Goal: Navigation & Orientation: Find specific page/section

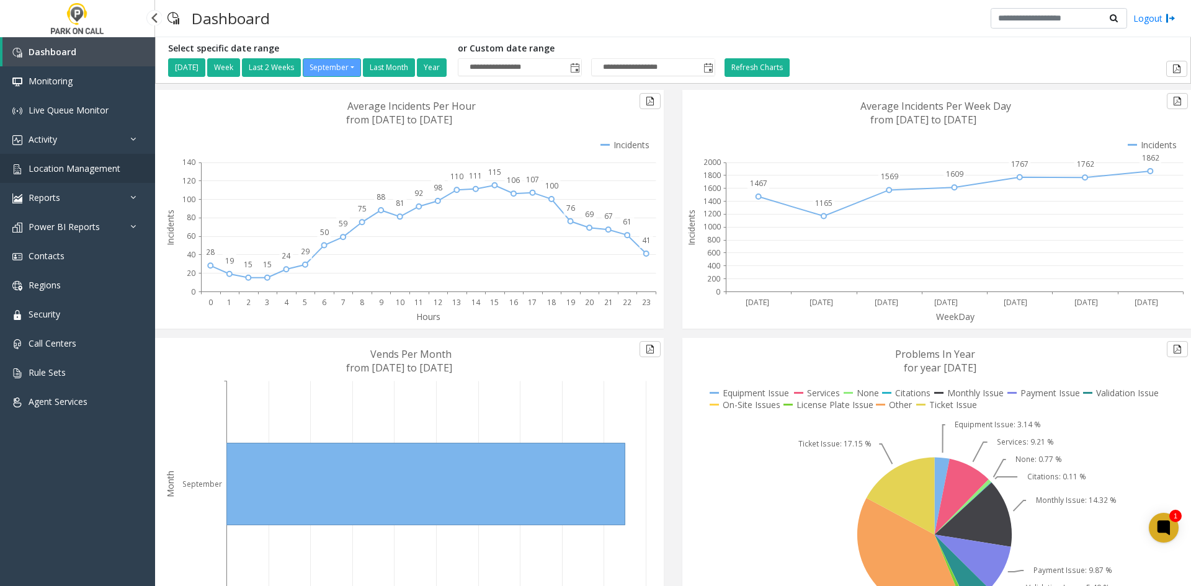
click at [91, 174] on span "Location Management" at bounding box center [75, 169] width 92 height 12
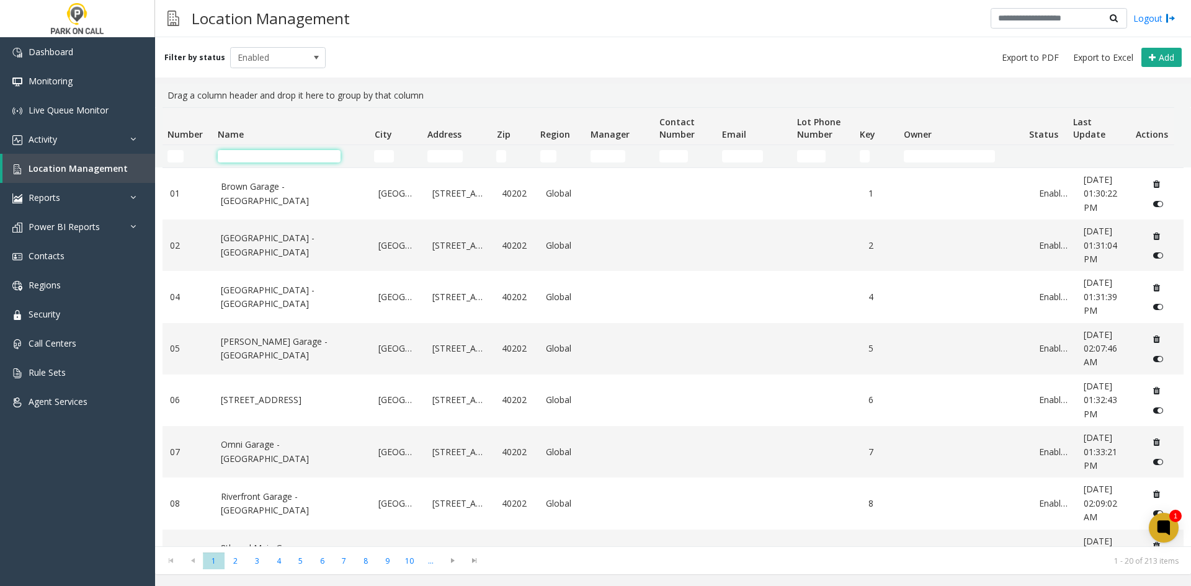
click at [318, 159] on input "Name Filter" at bounding box center [279, 156] width 123 height 12
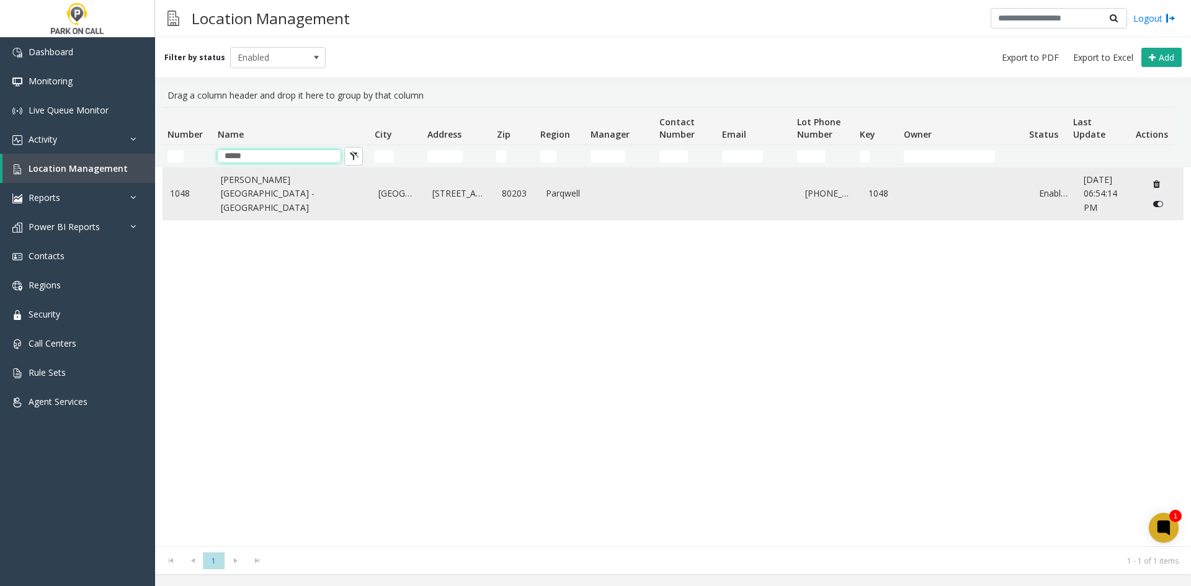
type input "*****"
click at [283, 187] on link "[PERSON_NAME][GEOGRAPHIC_DATA] - [GEOGRAPHIC_DATA]" at bounding box center [292, 194] width 143 height 42
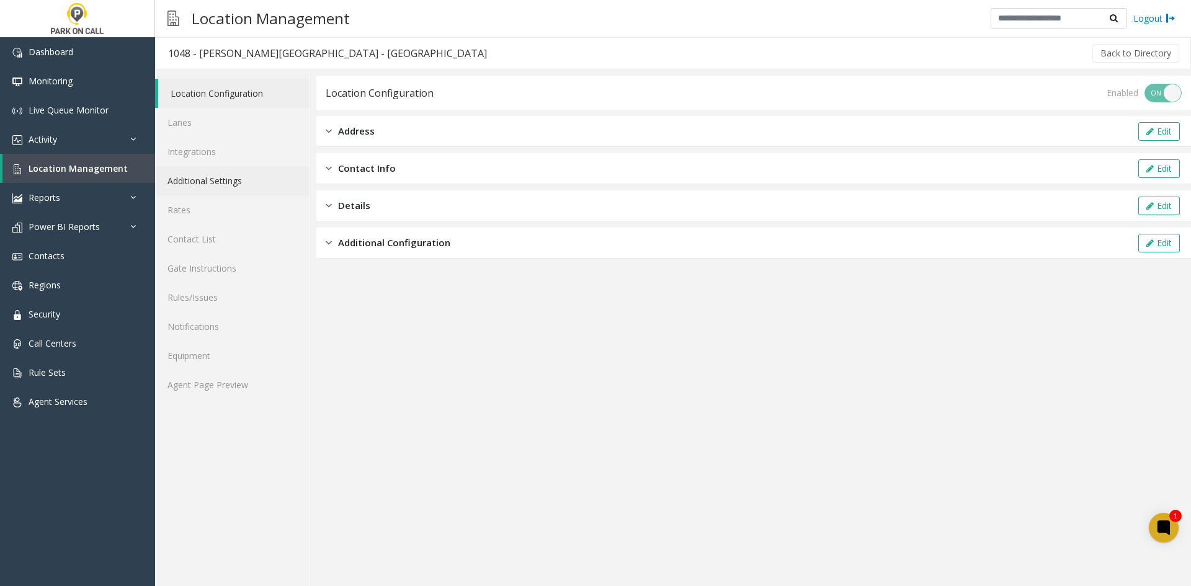
click at [222, 187] on link "Additional Settings" at bounding box center [232, 180] width 154 height 29
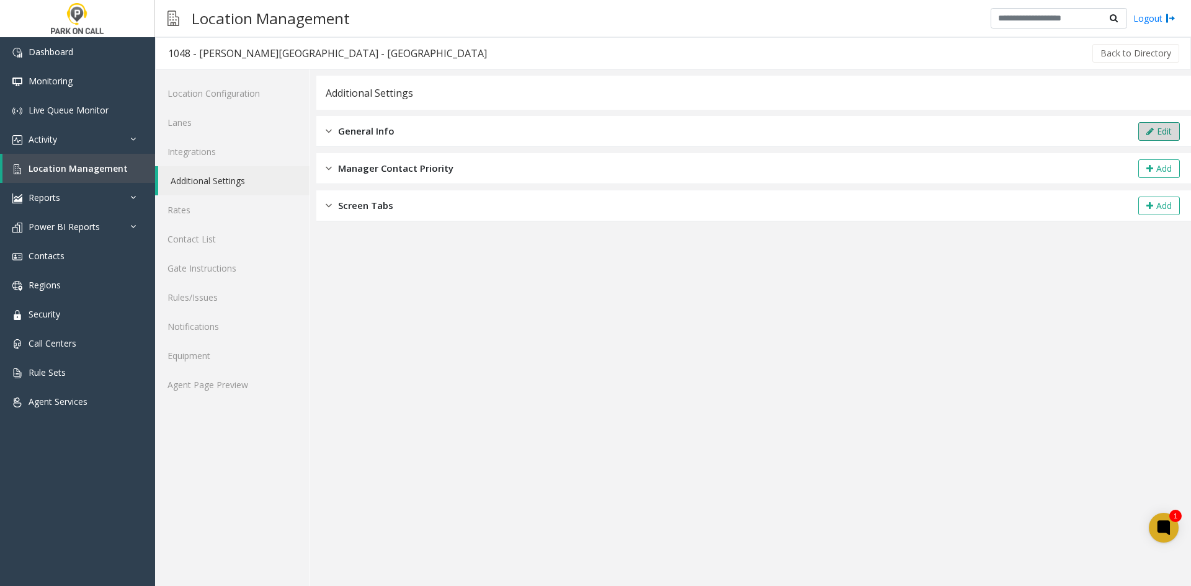
click at [1141, 127] on button "Edit" at bounding box center [1160, 131] width 42 height 19
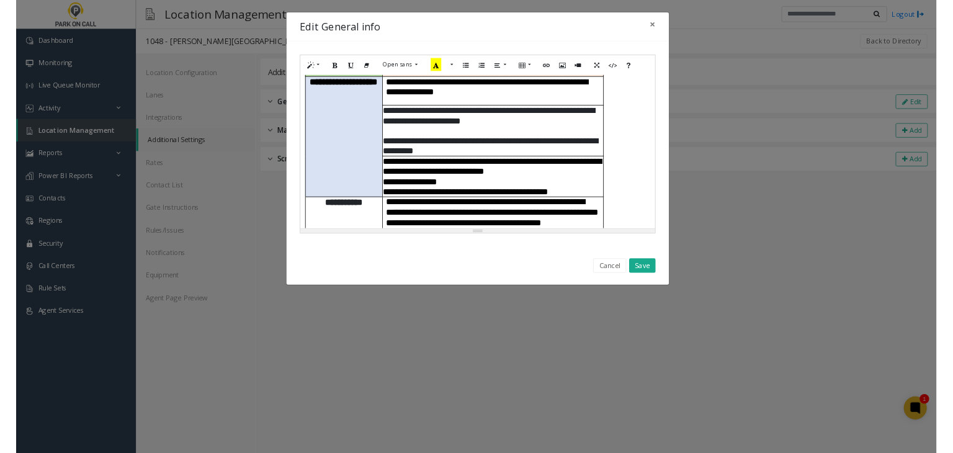
scroll to position [310, 0]
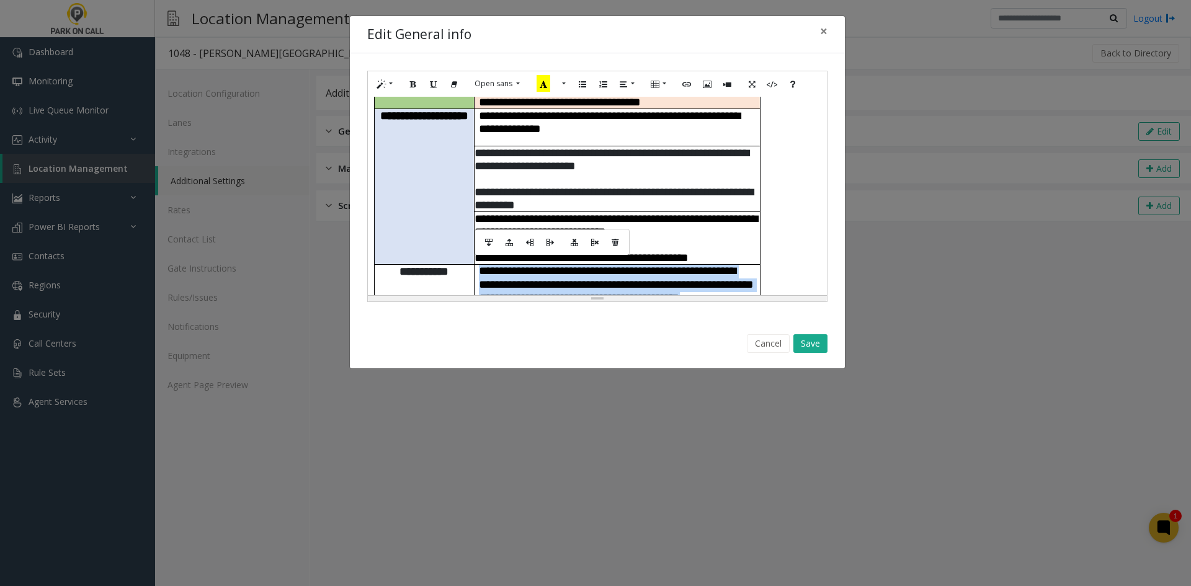
drag, startPoint x: 536, startPoint y: 202, endPoint x: 483, endPoint y: 175, distance: 59.4
click at [483, 265] on td "**********" at bounding box center [617, 286] width 286 height 42
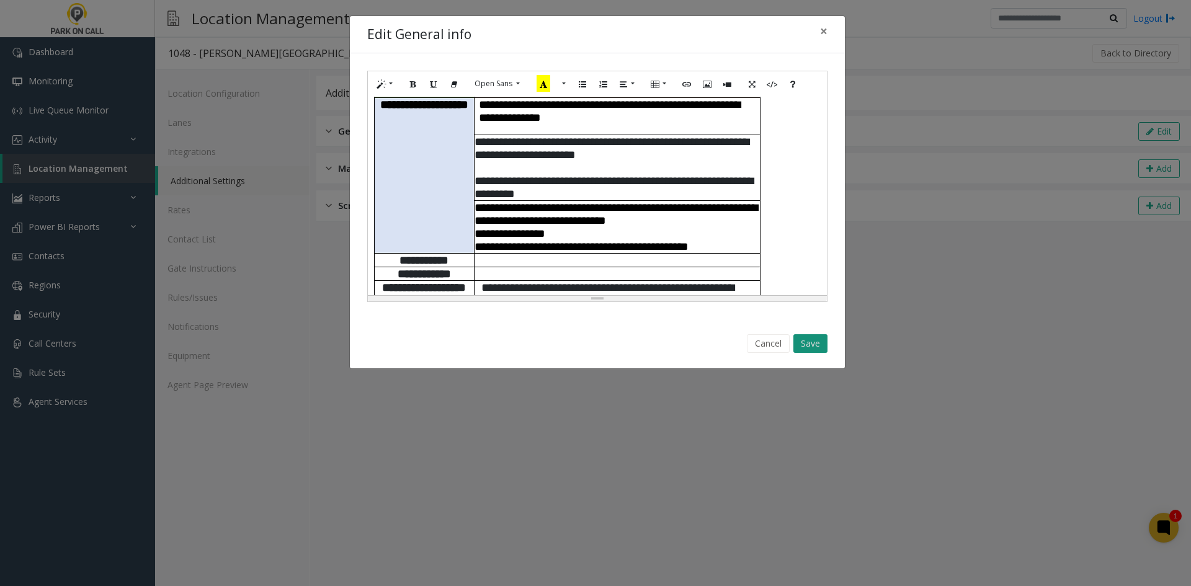
click at [803, 336] on button "Save" at bounding box center [811, 343] width 34 height 19
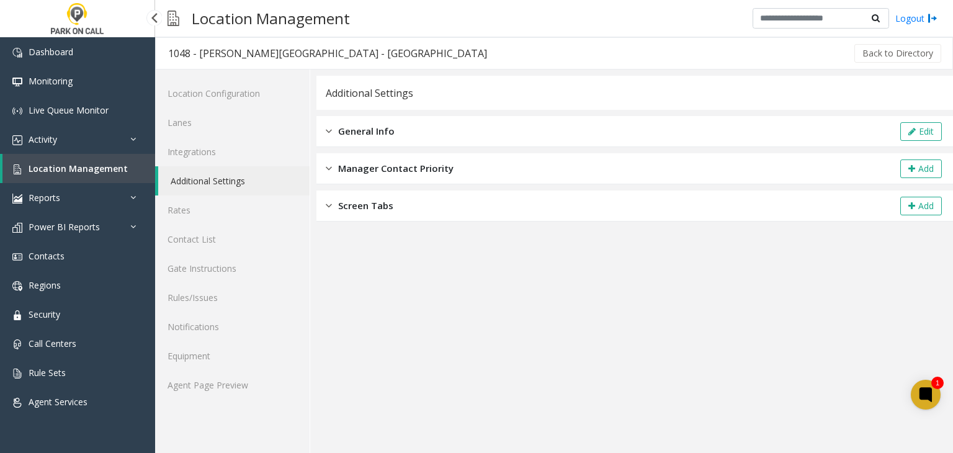
click at [61, 154] on link "Location Management" at bounding box center [78, 168] width 153 height 29
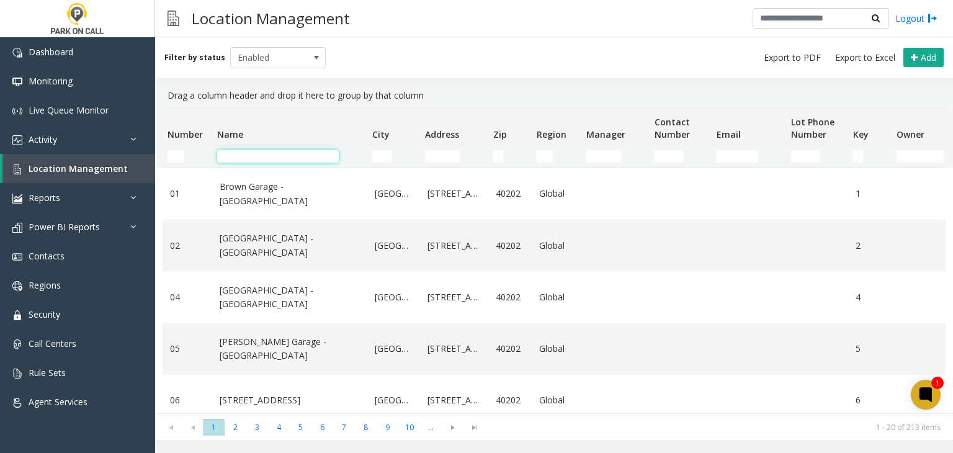
click at [266, 156] on input "Name Filter" at bounding box center [278, 156] width 122 height 12
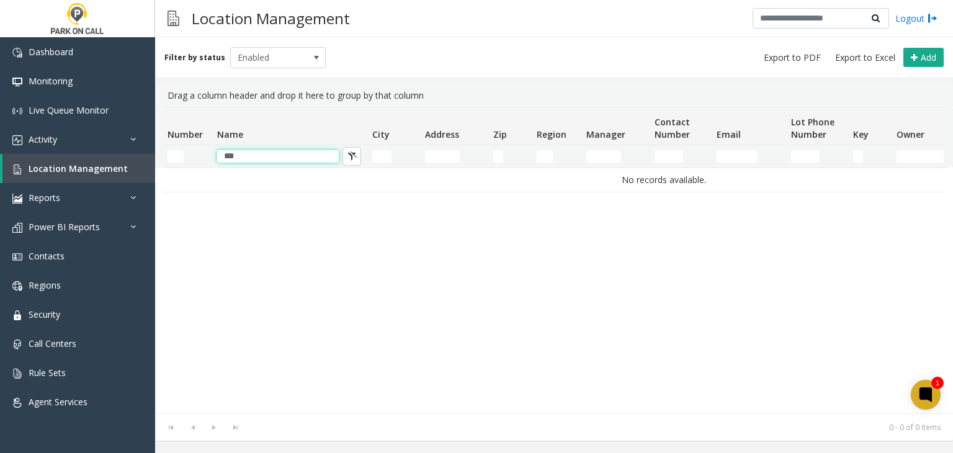
type input "***"
click at [252, 57] on span "Enabled" at bounding box center [269, 58] width 76 height 20
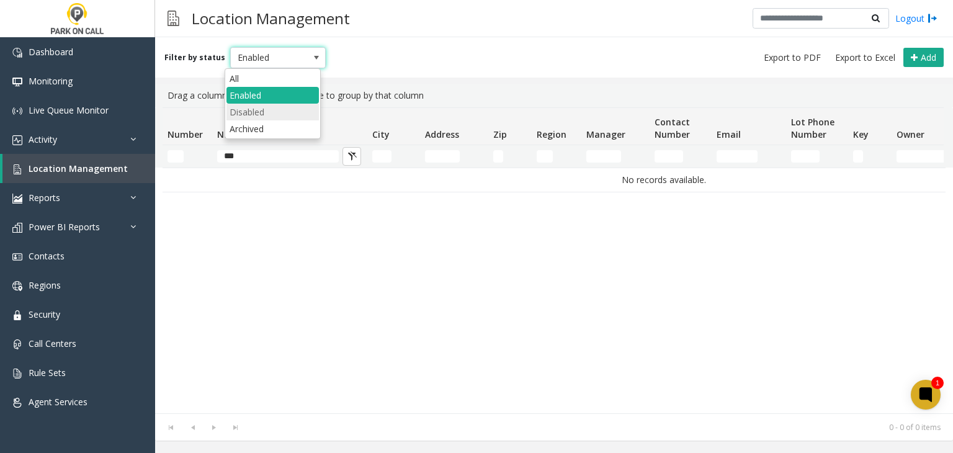
click at [250, 116] on li "Disabled" at bounding box center [272, 112] width 92 height 17
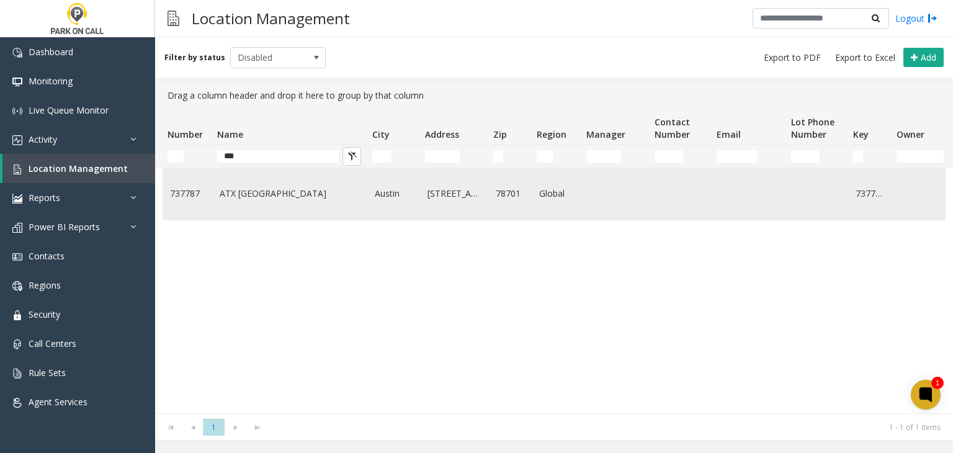
click at [270, 205] on td "ATX [GEOGRAPHIC_DATA]" at bounding box center [289, 193] width 155 height 51
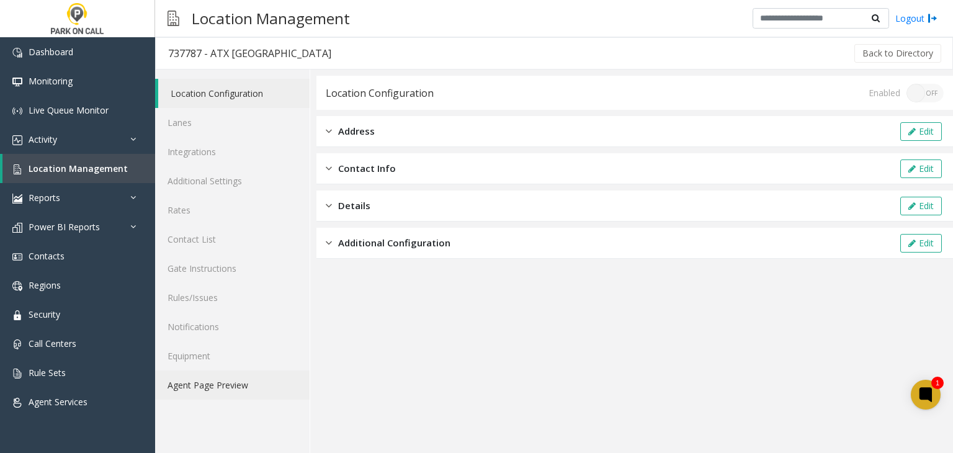
click at [212, 385] on link "Agent Page Preview" at bounding box center [232, 384] width 154 height 29
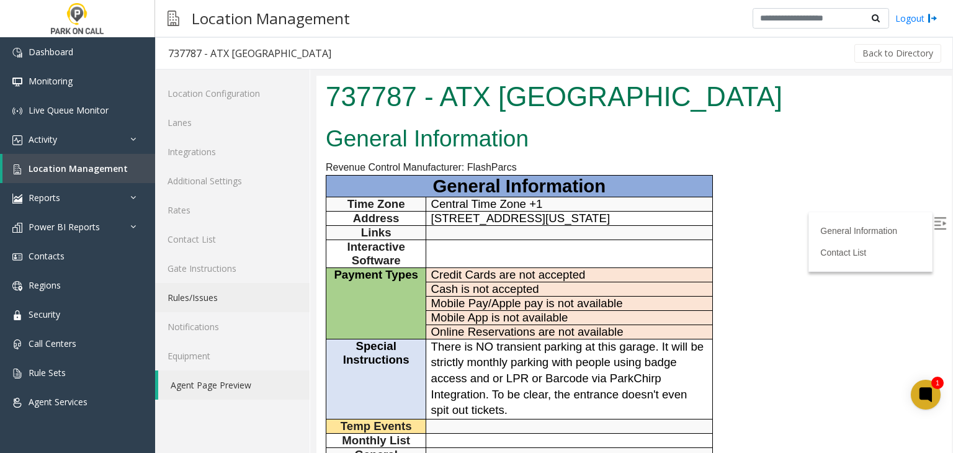
click at [243, 288] on link "Rules/Issues" at bounding box center [232, 297] width 154 height 29
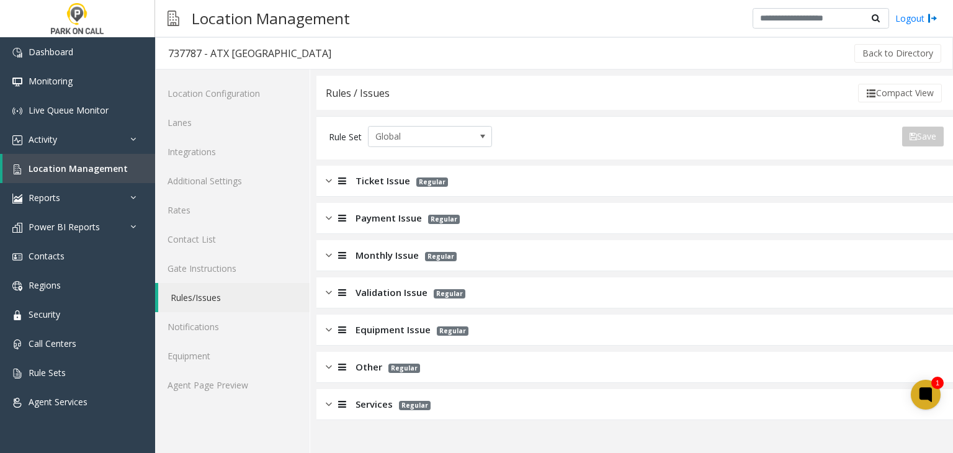
click at [387, 182] on span "Ticket Issue" at bounding box center [383, 181] width 55 height 14
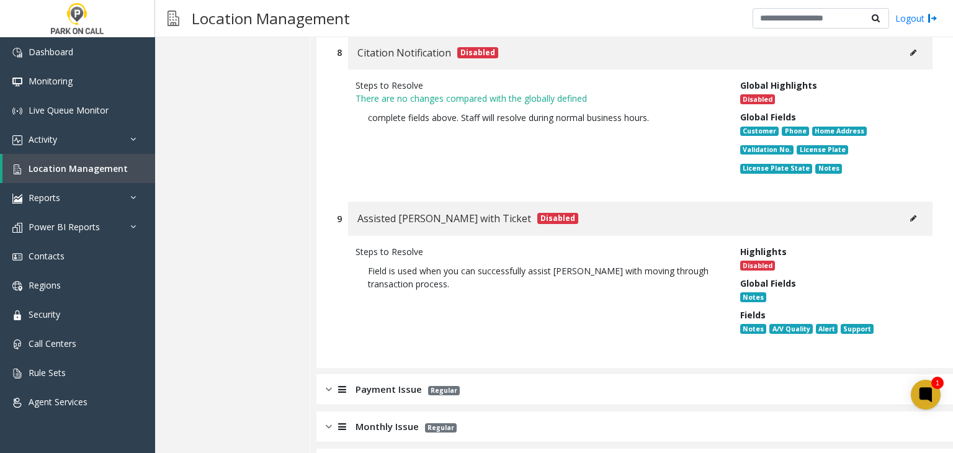
scroll to position [1969, 0]
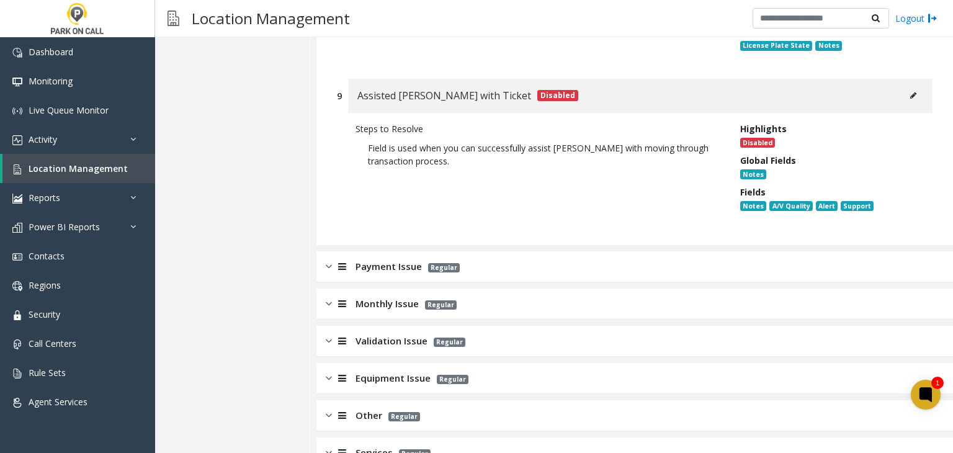
click at [362, 297] on span "Monthly Issue" at bounding box center [387, 304] width 63 height 14
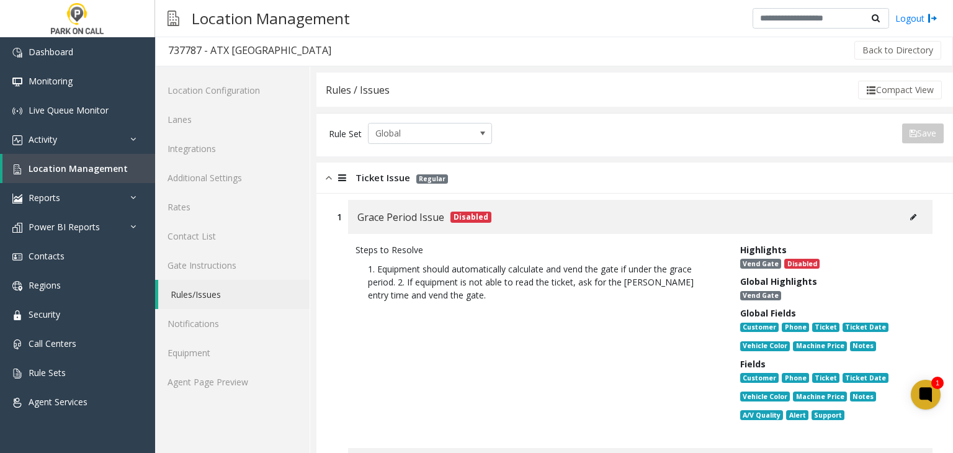
scroll to position [0, 0]
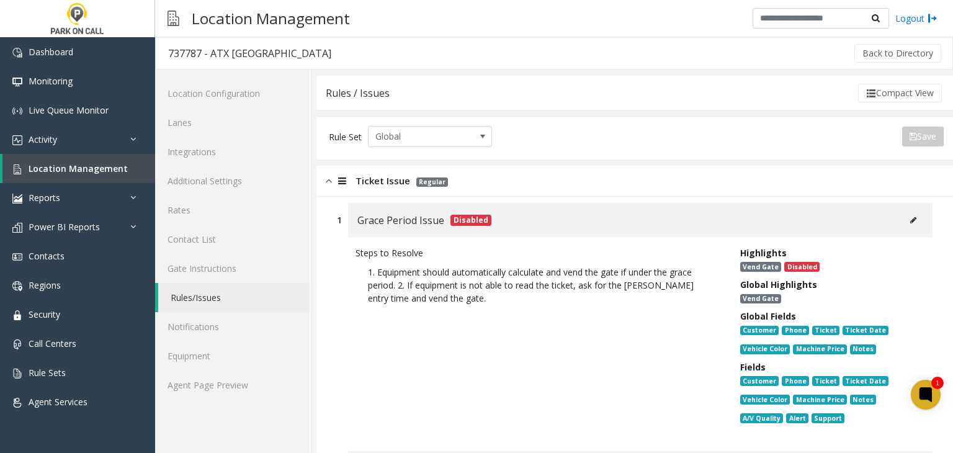
click at [355, 181] on div "Ticket Issue Regular" at bounding box center [387, 181] width 122 height 14
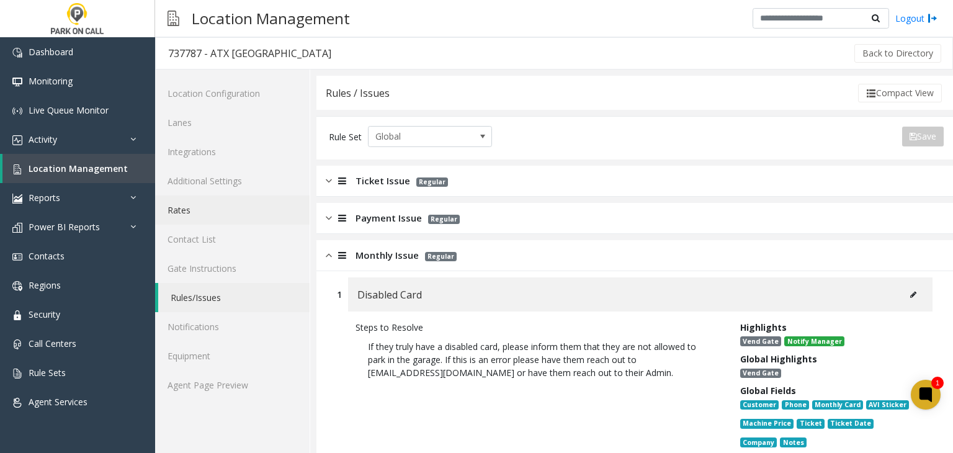
click at [238, 220] on link "Rates" at bounding box center [232, 209] width 154 height 29
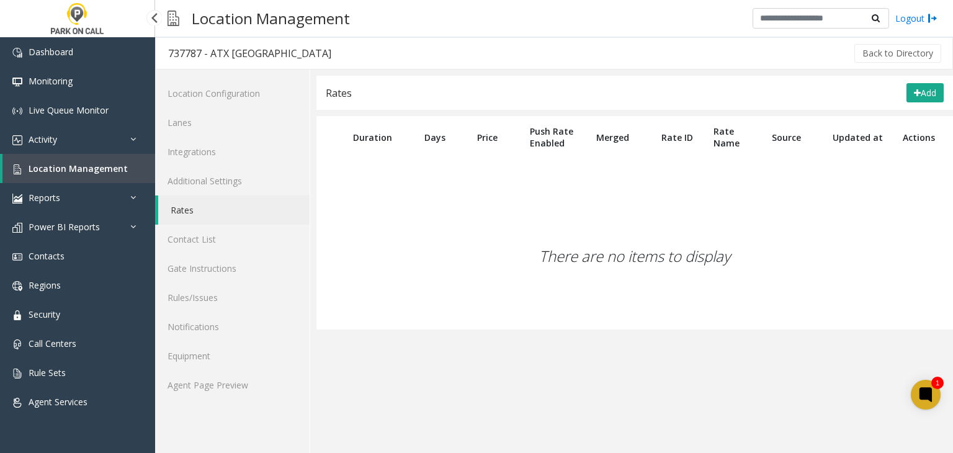
click at [52, 168] on span "Location Management" at bounding box center [78, 169] width 99 height 12
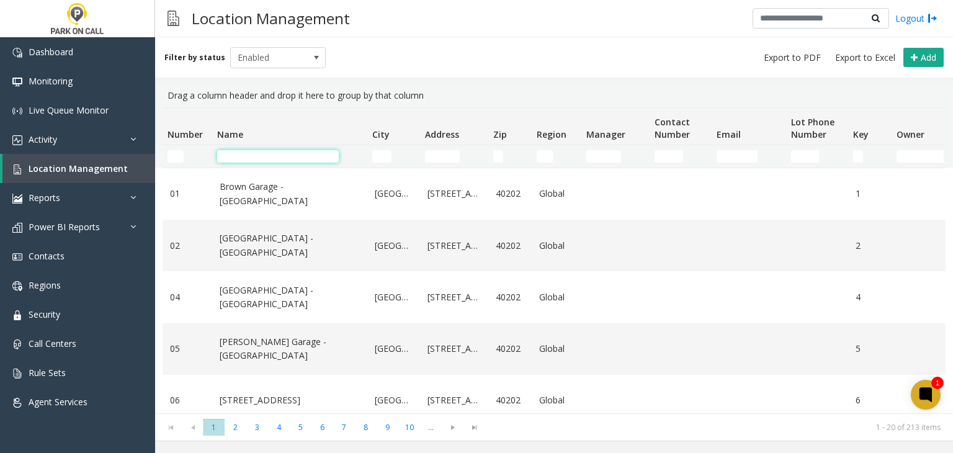
click at [246, 159] on input "Name Filter" at bounding box center [278, 156] width 122 height 12
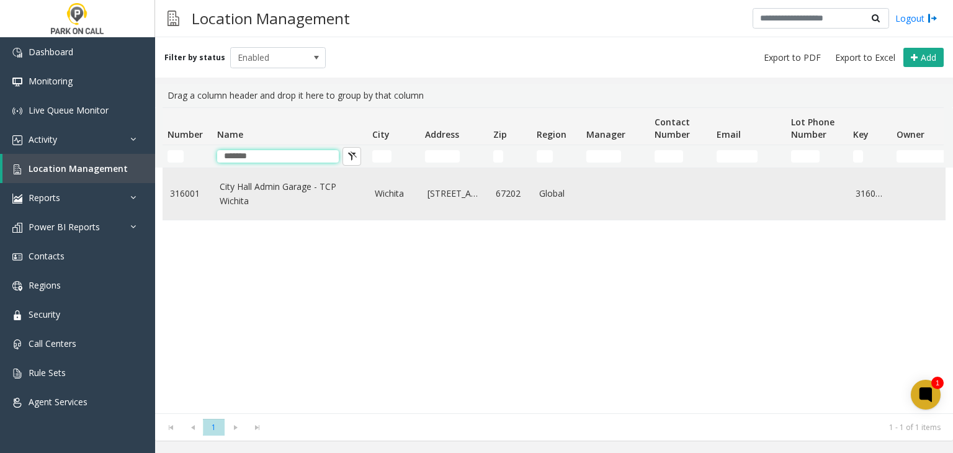
type input "*******"
click at [236, 199] on link "City Hall Admin Garage - TCP Wichita" at bounding box center [290, 194] width 140 height 28
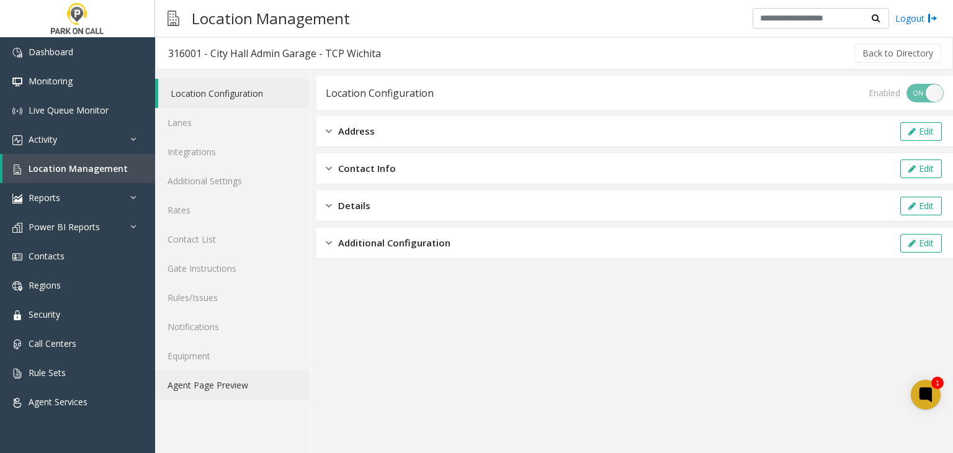
click at [233, 392] on link "Agent Page Preview" at bounding box center [232, 384] width 154 height 29
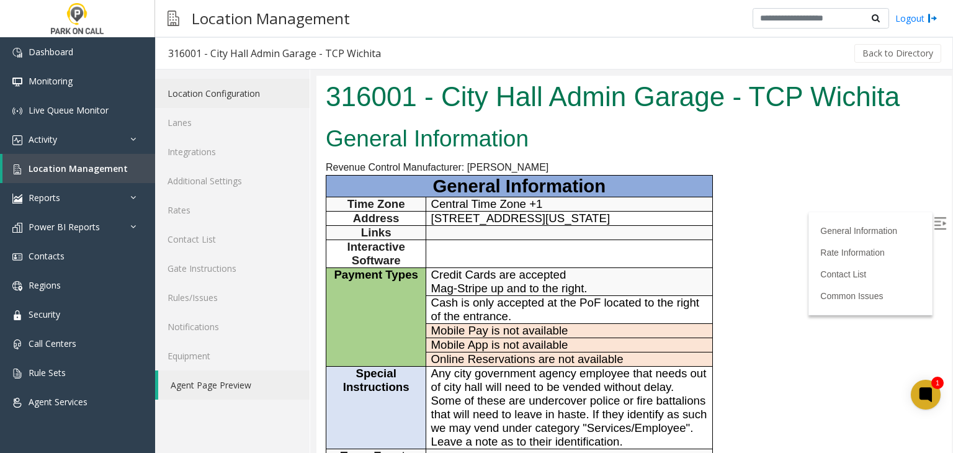
click at [223, 97] on link "Location Configuration" at bounding box center [232, 93] width 154 height 29
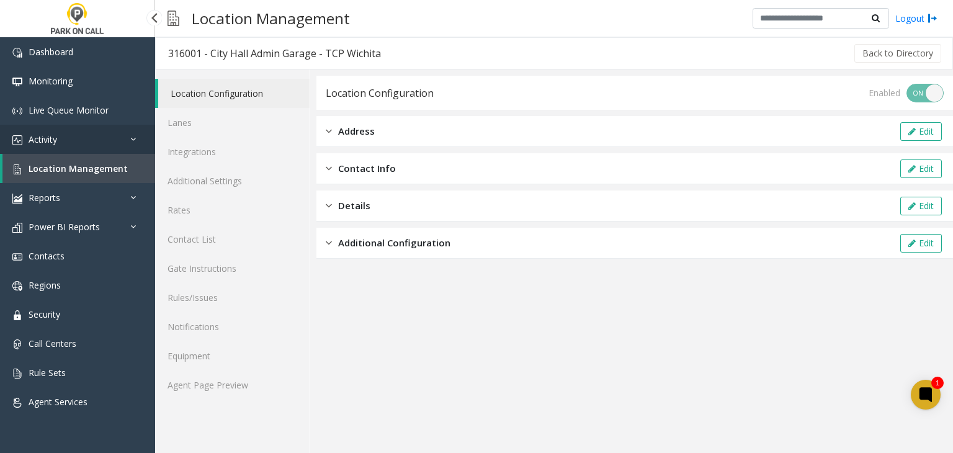
click at [109, 143] on link "Activity" at bounding box center [77, 139] width 155 height 29
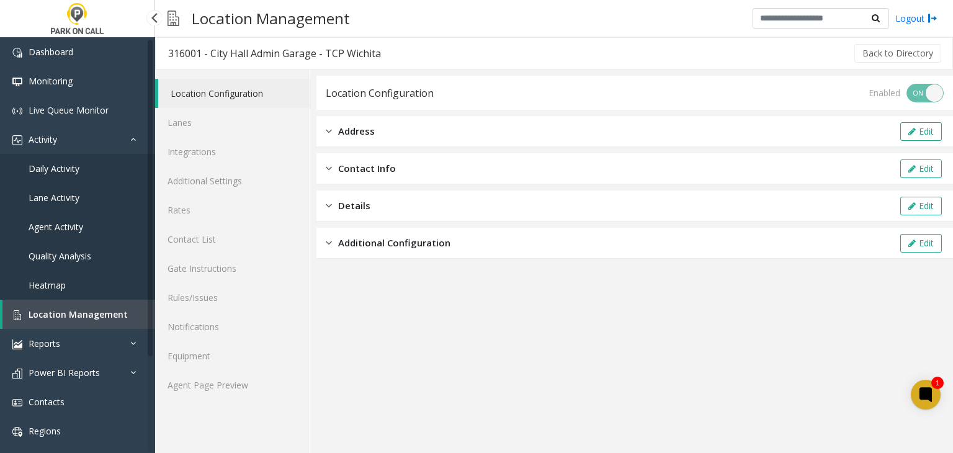
click at [107, 169] on link "Daily Activity" at bounding box center [77, 168] width 155 height 29
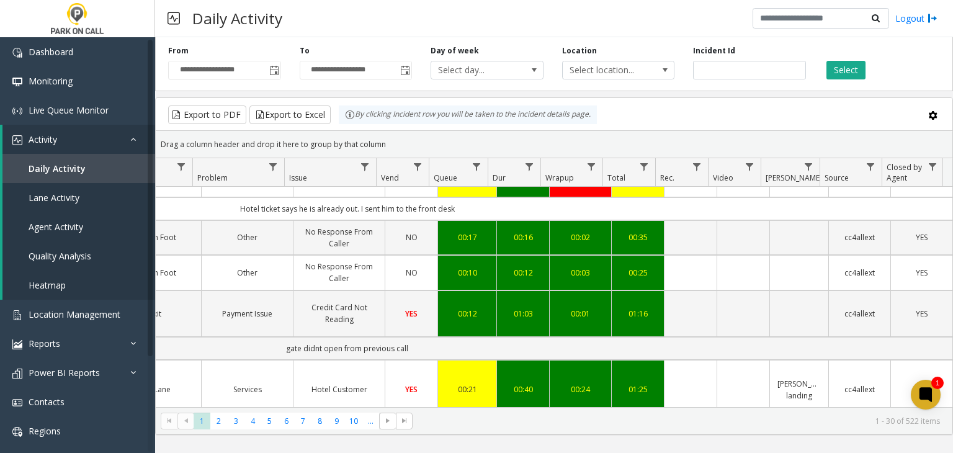
scroll to position [1713, 442]
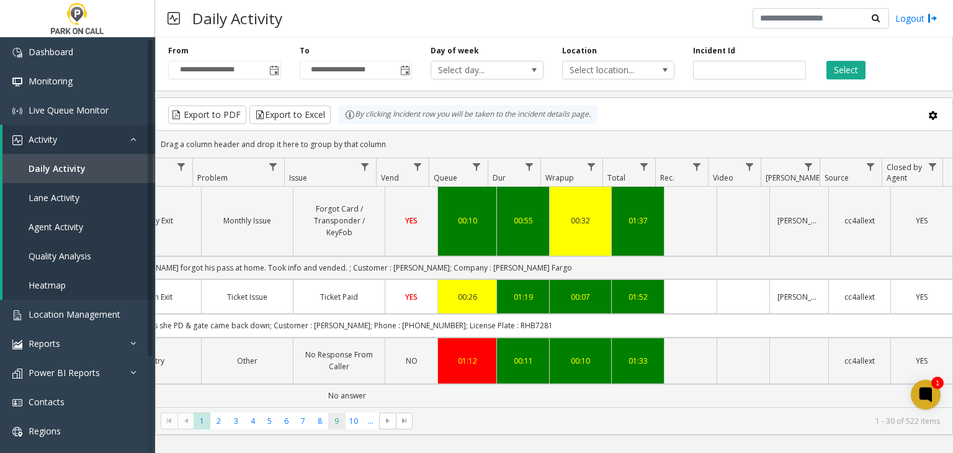
click at [336, 416] on span "9" at bounding box center [336, 421] width 17 height 17
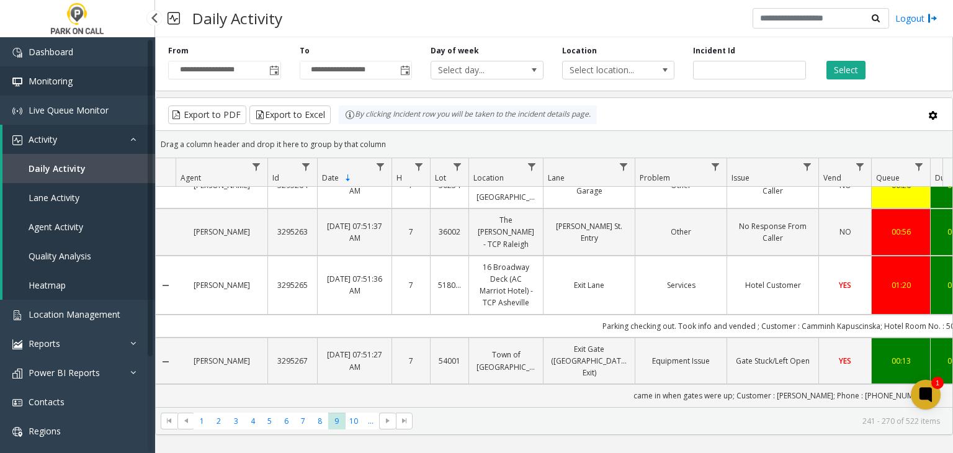
click at [66, 87] on link "Monitoring" at bounding box center [77, 80] width 155 height 29
